Goal: Information Seeking & Learning: Learn about a topic

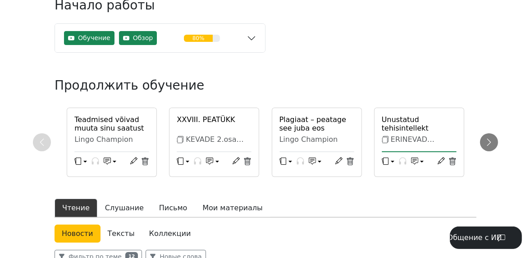
scroll to position [72, 0]
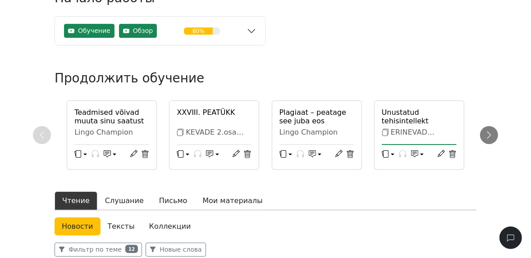
click at [157, 228] on link "Коллекции" at bounding box center [170, 227] width 56 height 18
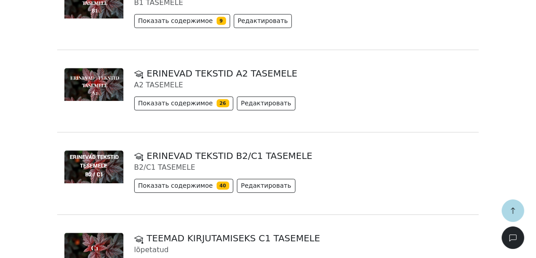
scroll to position [1586, 0]
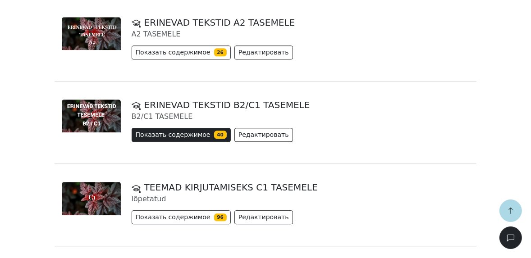
click at [169, 133] on button "Показать содержимое 40" at bounding box center [181, 135] width 99 height 14
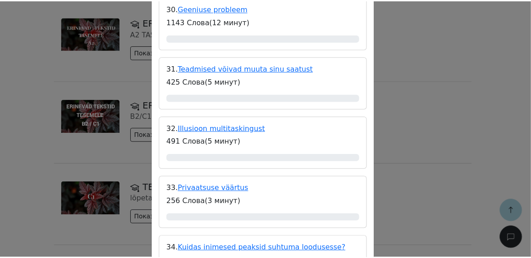
scroll to position [1983, 0]
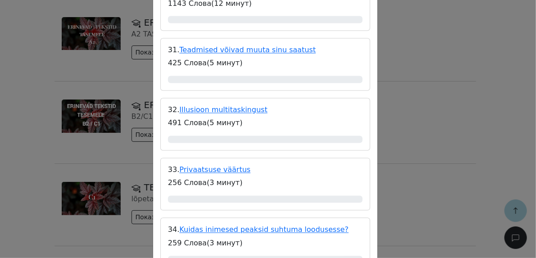
click at [411, 25] on div "ERINEVAD TEKSTID B2/C1 TASEMELE B2/C1 TASEMELE Содержание 1. Geenitehnoloogia ü…" at bounding box center [268, 129] width 536 height 258
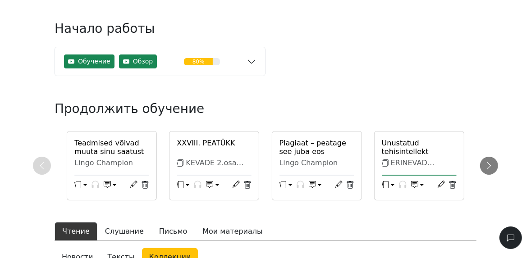
scroll to position [0, 0]
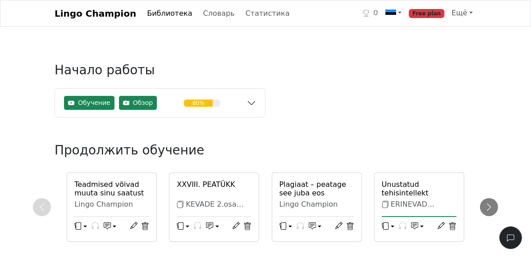
click at [105, 12] on link "Lingo Champion" at bounding box center [96, 14] width 82 height 18
